Goal: Connect with others: Connect with other users

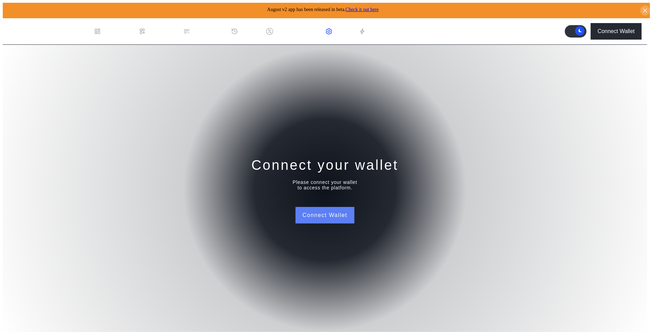
click at [326, 218] on button "Connect Wallet" at bounding box center [325, 215] width 59 height 17
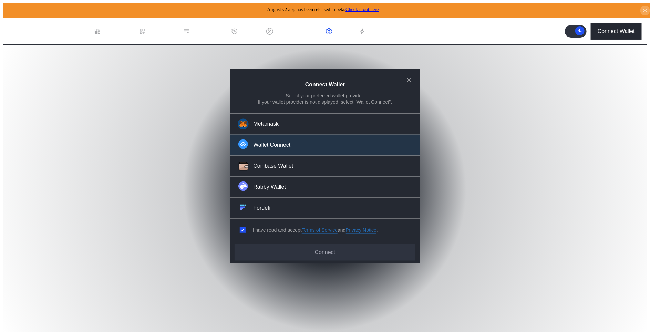
click at [287, 149] on div "Wallet Connect" at bounding box center [272, 144] width 37 height 7
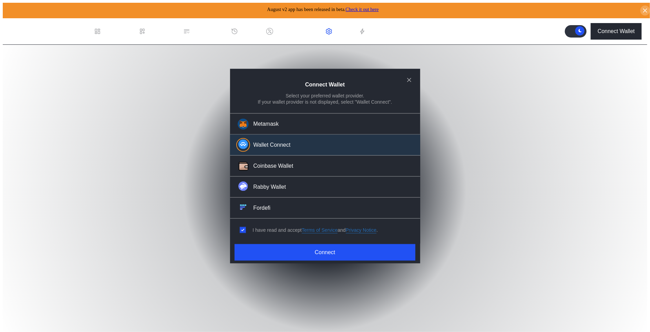
click at [287, 240] on div "Connect Wallet Select your preferred wallet provider. If your wallet provider i…" at bounding box center [325, 166] width 190 height 195
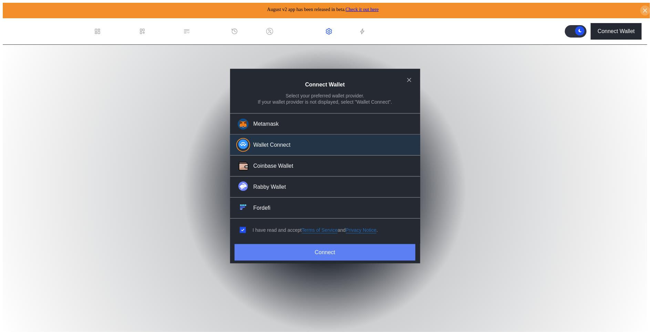
click at [287, 246] on button "Connect" at bounding box center [325, 252] width 181 height 17
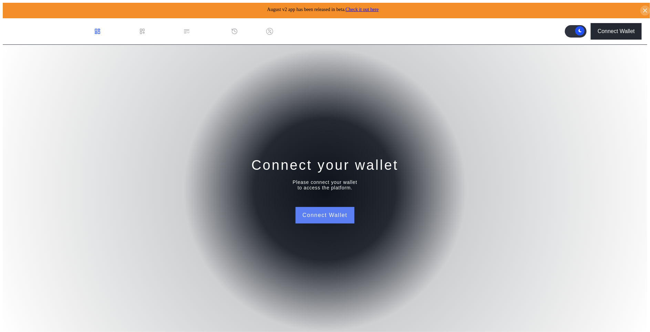
click at [319, 207] on button "Connect Wallet" at bounding box center [325, 215] width 59 height 17
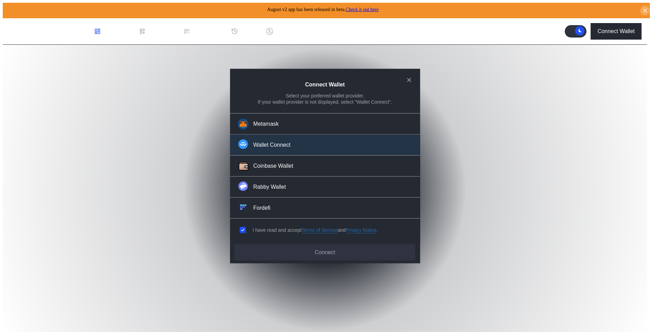
click at [271, 146] on div "Wallet Connect" at bounding box center [272, 144] width 37 height 7
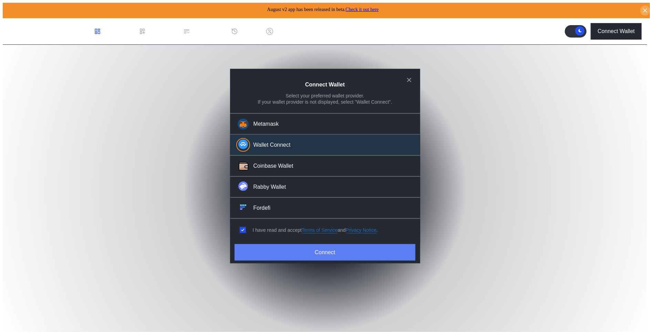
click at [264, 245] on button "Connect" at bounding box center [325, 252] width 181 height 17
click at [300, 247] on button "Connect" at bounding box center [325, 252] width 181 height 17
